Goal: Transaction & Acquisition: Purchase product/service

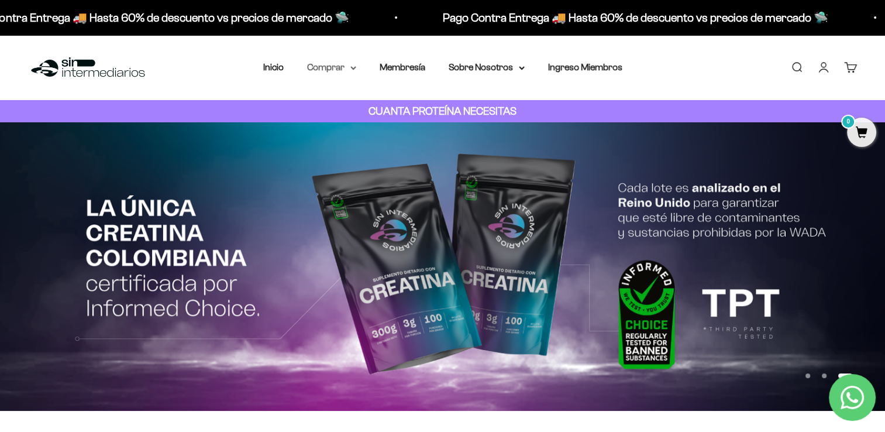
click at [333, 61] on summary "Comprar" at bounding box center [331, 67] width 49 height 15
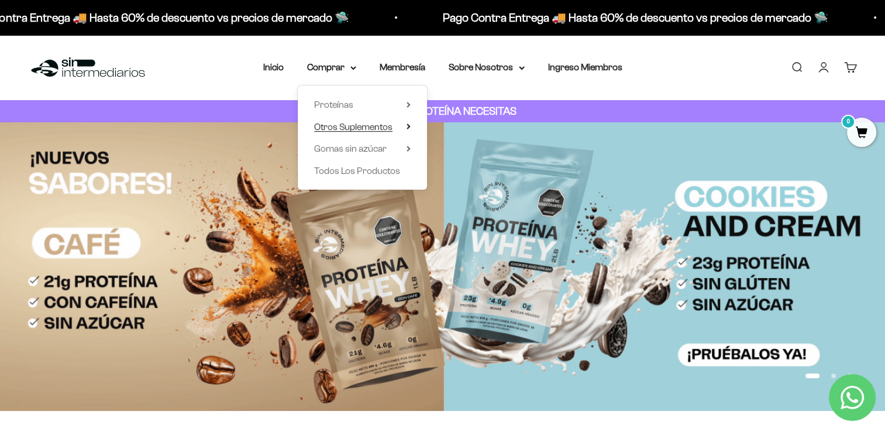
click at [353, 129] on span "Otros Suplementos" at bounding box center [353, 127] width 78 height 10
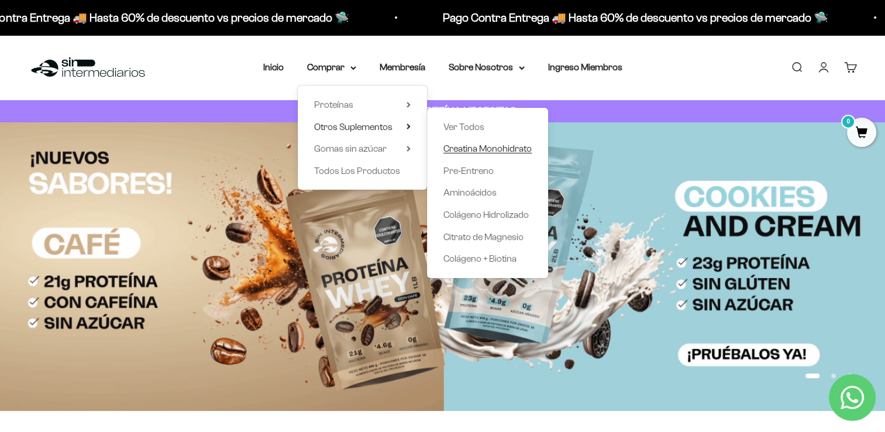
click at [483, 148] on span "Creatina Monohidrato" at bounding box center [487, 148] width 88 height 10
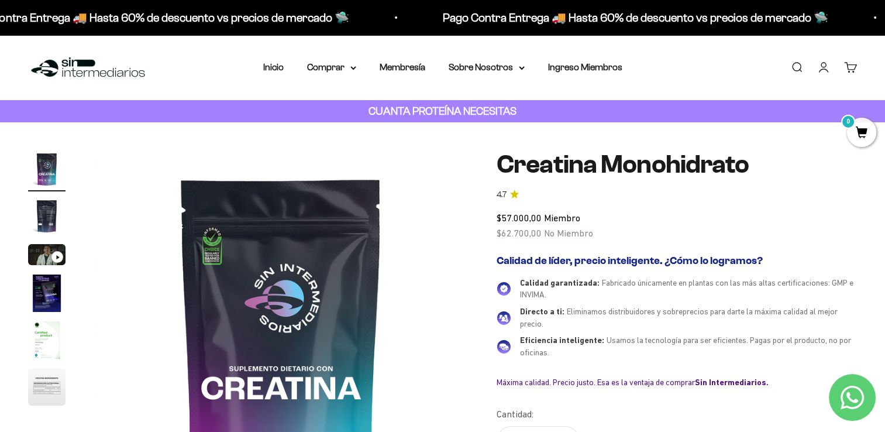
click at [213, 242] on img at bounding box center [281, 337] width 375 height 375
click at [29, 209] on img "Ir al artículo 2" at bounding box center [46, 215] width 37 height 37
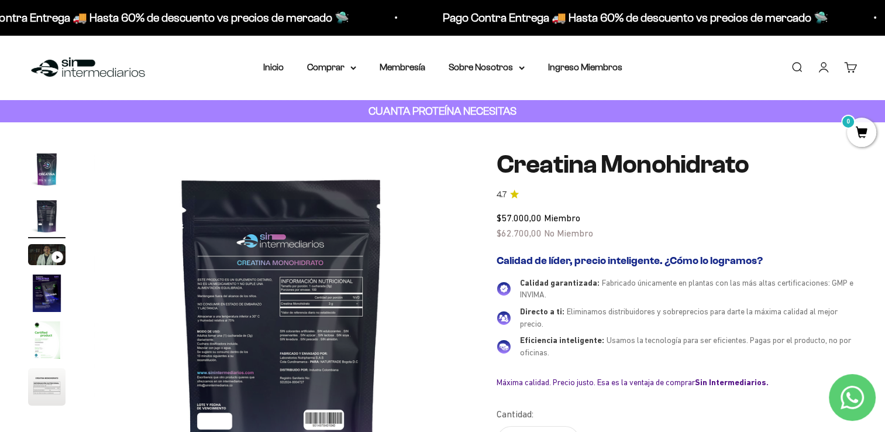
click at [53, 351] on img "Ir al artículo 5" at bounding box center [46, 339] width 37 height 37
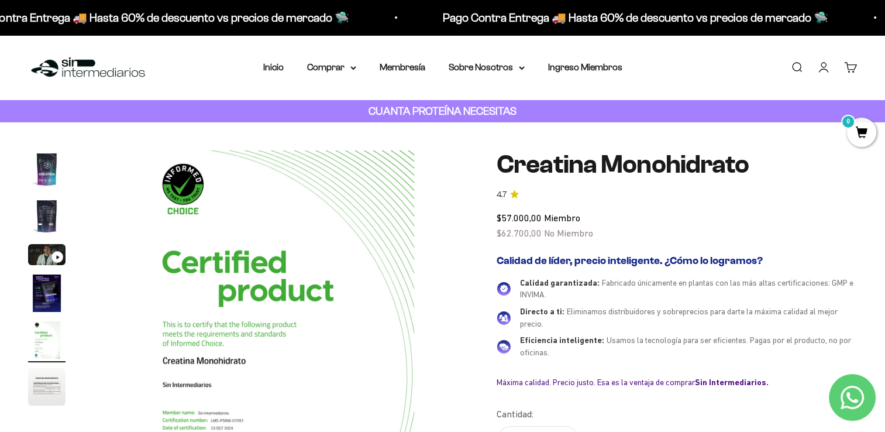
click at [49, 385] on img "Ir al artículo 6" at bounding box center [46, 386] width 37 height 37
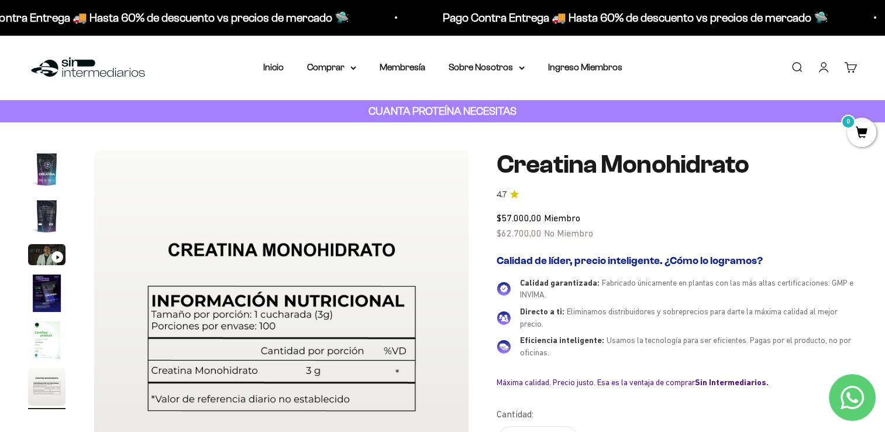
scroll to position [214, 0]
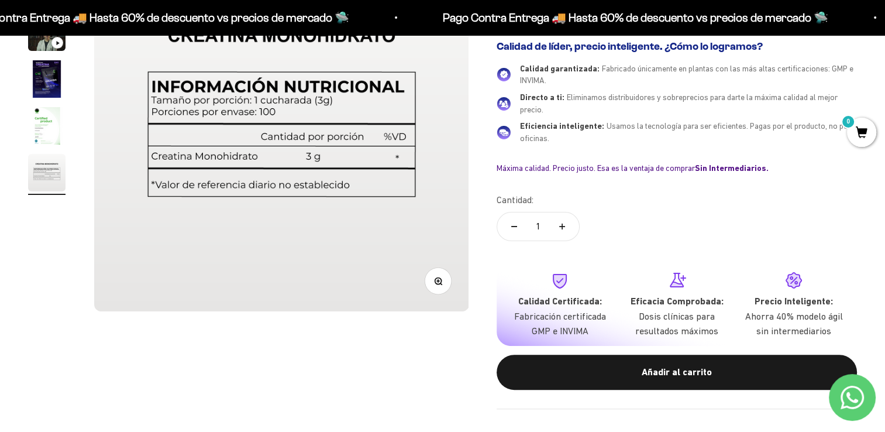
click at [58, 134] on img "Ir al artículo 5" at bounding box center [46, 125] width 37 height 37
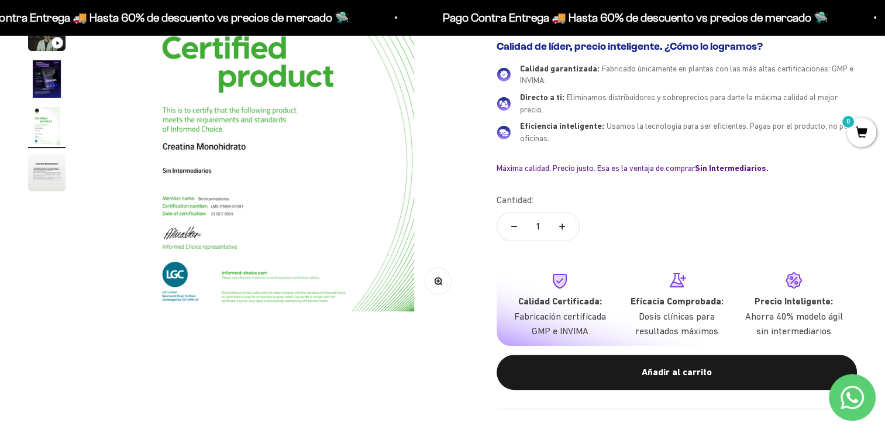
scroll to position [0, 0]
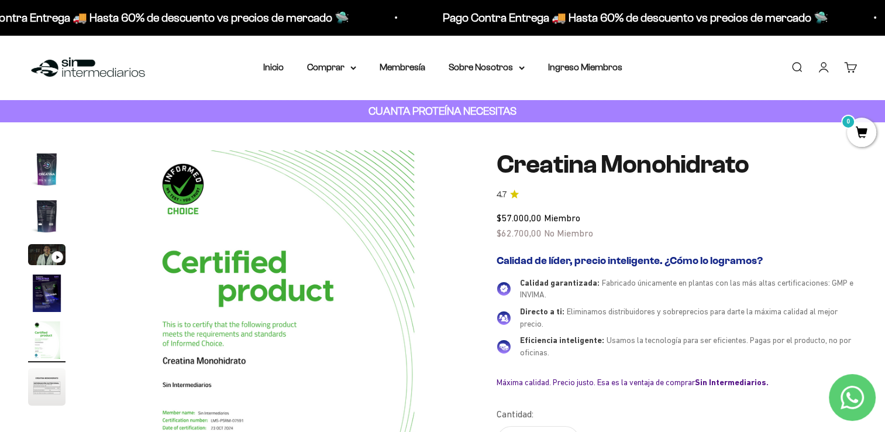
click at [56, 295] on img "Ir al artículo 4" at bounding box center [46, 292] width 37 height 37
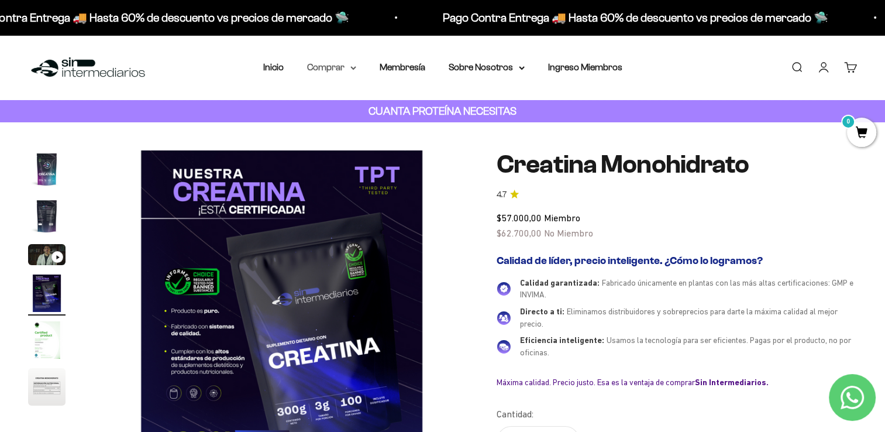
click at [346, 68] on summary "Comprar" at bounding box center [331, 67] width 49 height 15
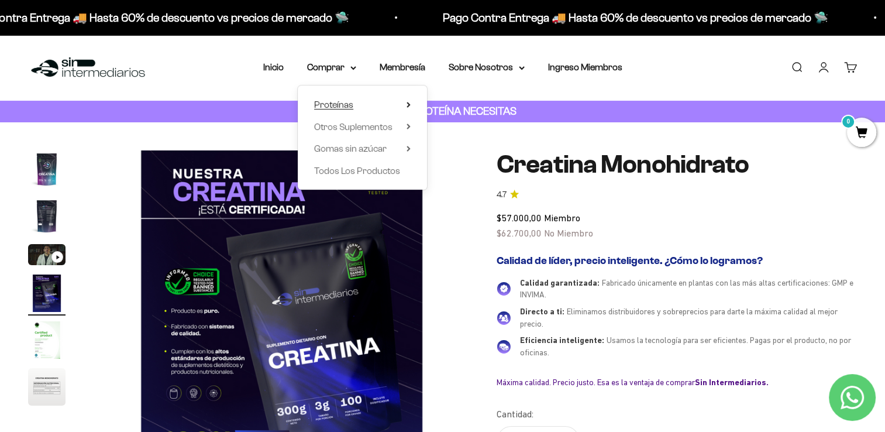
click at [391, 109] on summary "Proteínas" at bounding box center [362, 104] width 96 height 15
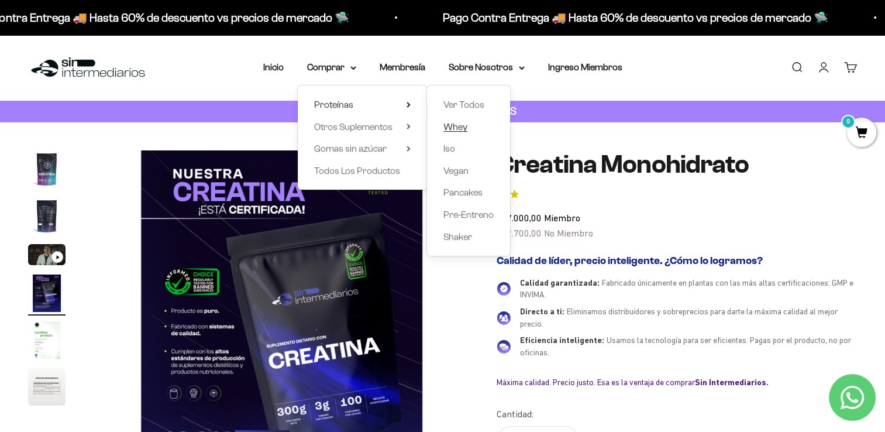
click at [454, 123] on span "Whey" at bounding box center [455, 127] width 24 height 10
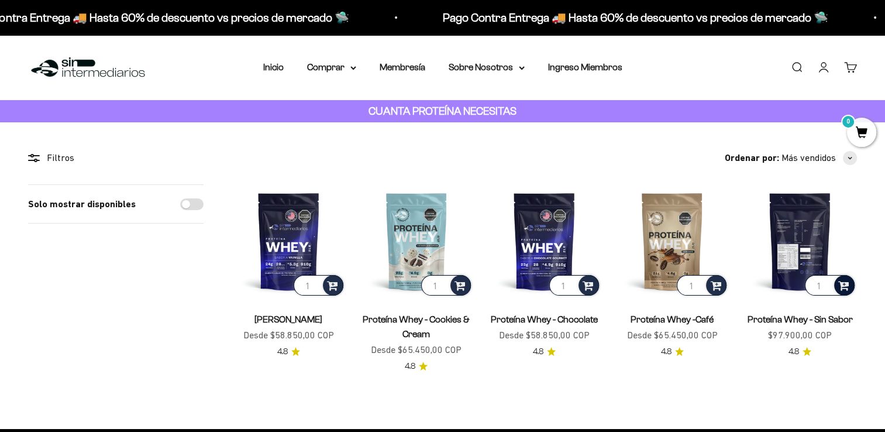
click at [840, 287] on span at bounding box center [843, 284] width 11 height 13
click at [0, 0] on div at bounding box center [0, 0] width 0 height 0
click at [826, 67] on link "Iniciar sesión" at bounding box center [823, 67] width 13 height 13
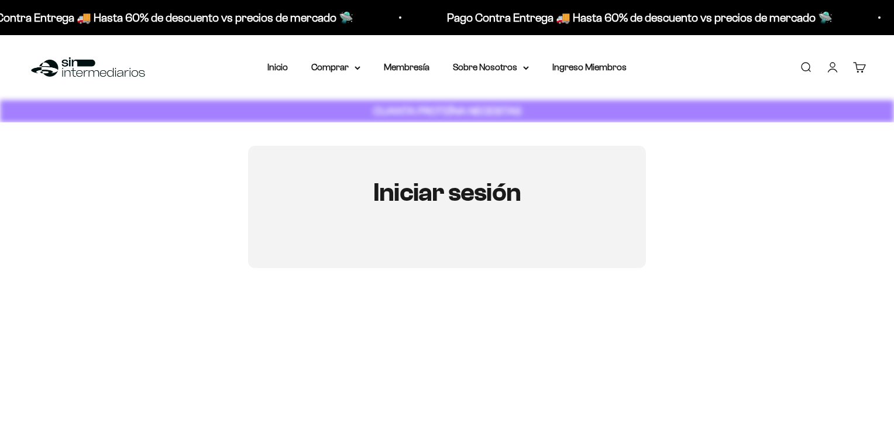
click at [660, 154] on div "Iniciar sesión" at bounding box center [446, 207] width 837 height 122
